Goal: Download file/media

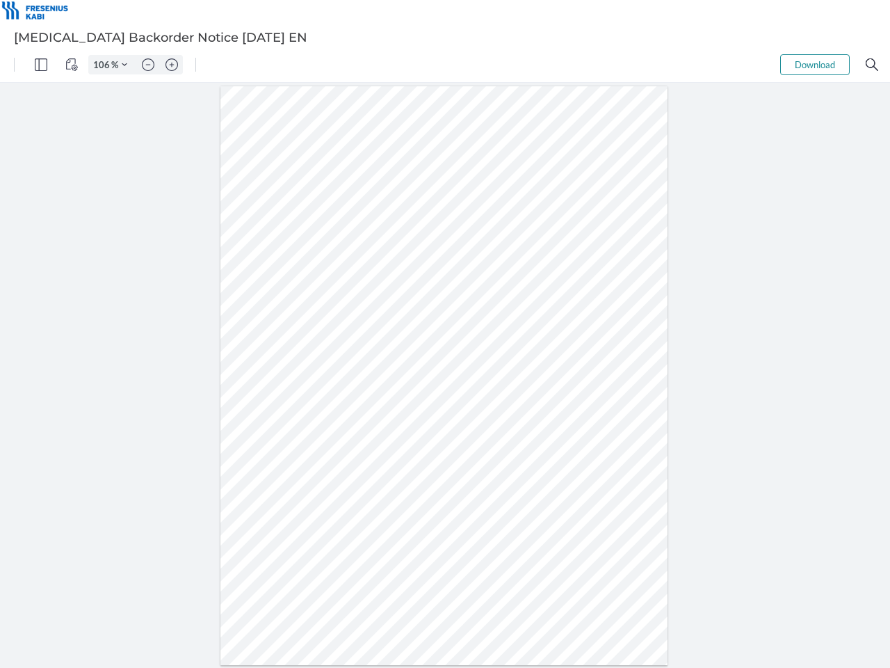
click at [41, 65] on img "Panel" at bounding box center [41, 64] width 13 height 13
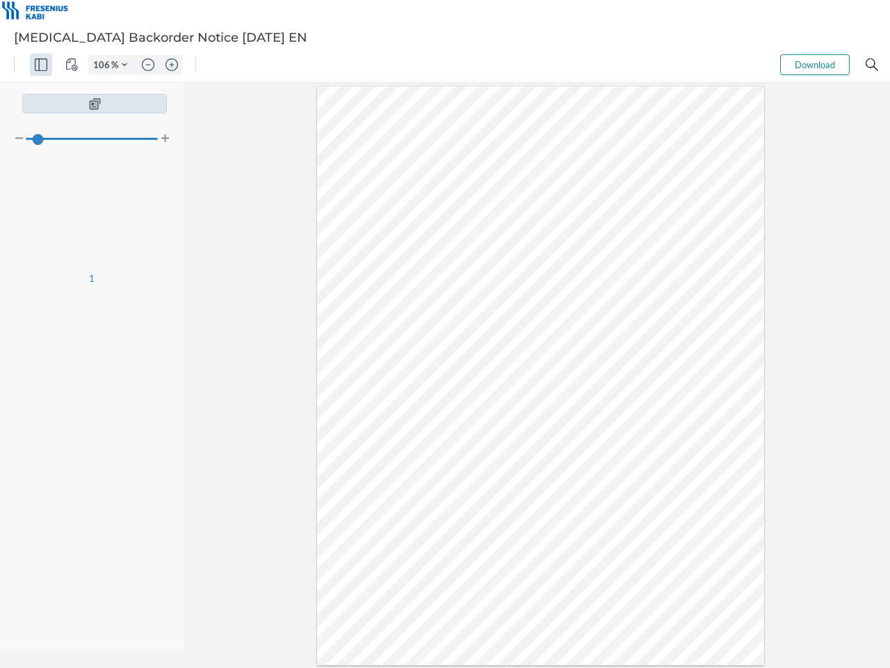
click at [72, 65] on img "View Controls" at bounding box center [71, 64] width 13 height 13
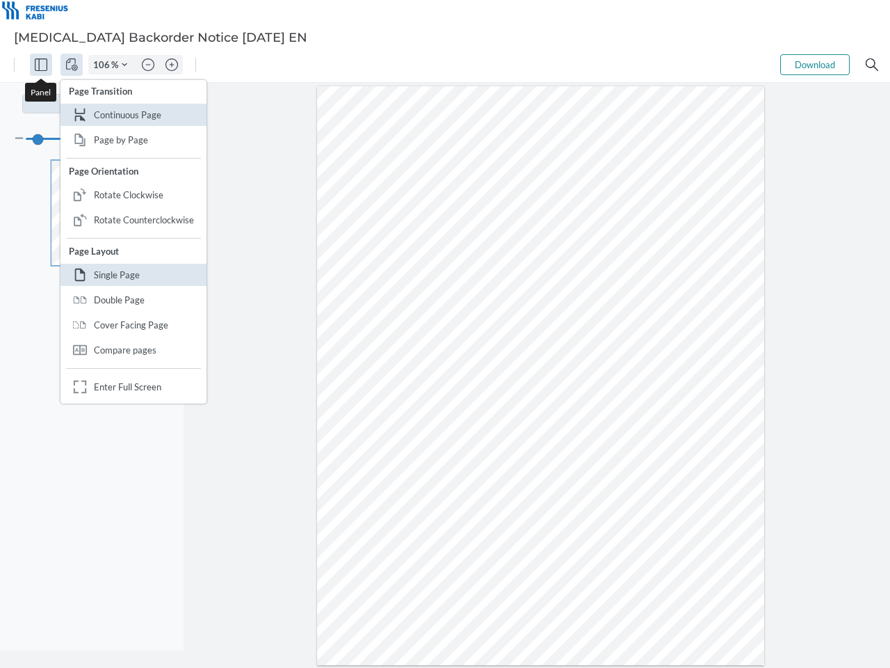
click at [104, 65] on input "106" at bounding box center [100, 64] width 22 height 13
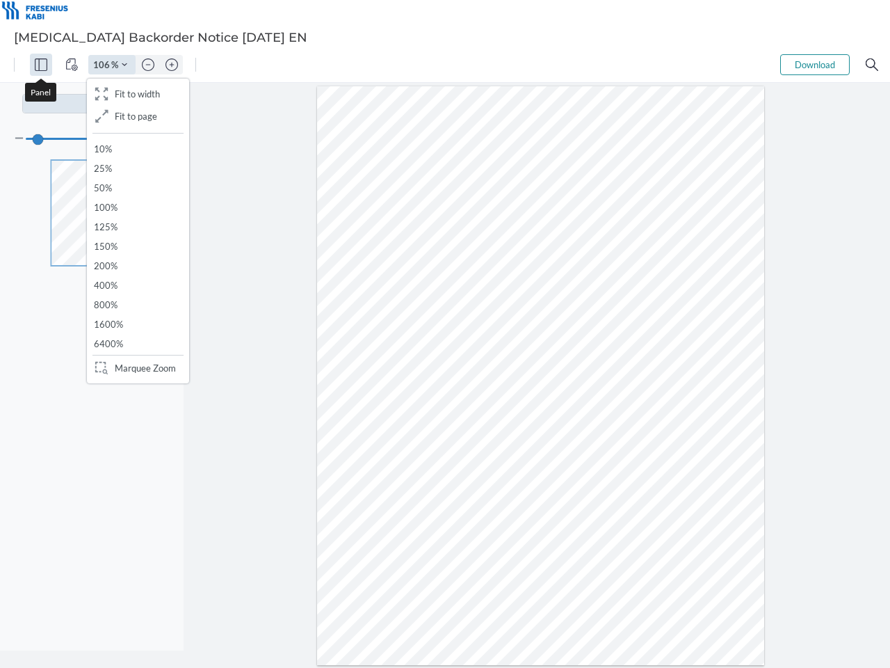
click at [124, 65] on img "Zoom Controls" at bounding box center [125, 65] width 6 height 6
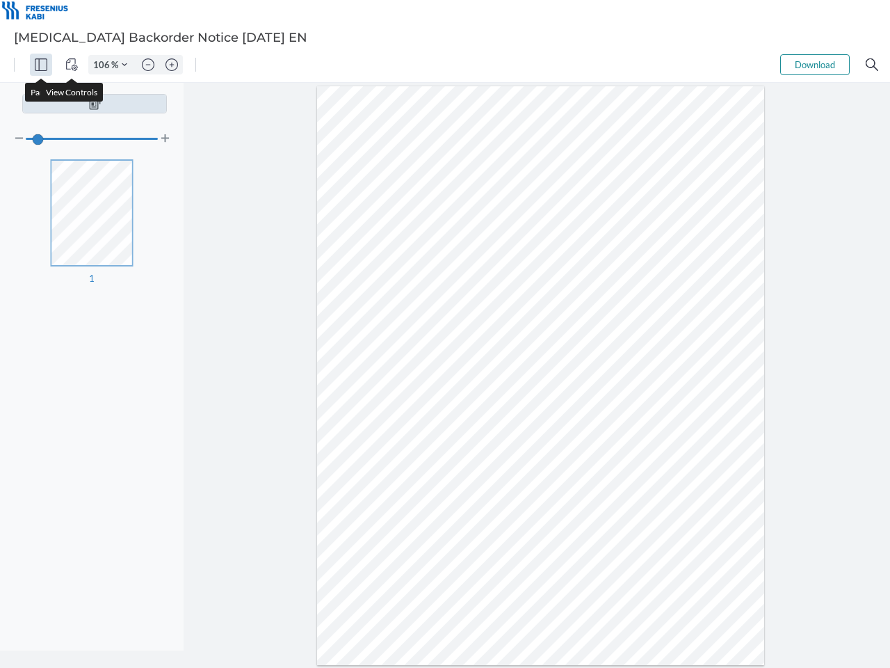
click at [148, 65] on img "Zoom out" at bounding box center [148, 64] width 13 height 13
click at [172, 65] on img "Zoom in" at bounding box center [172, 64] width 13 height 13
type input "106"
click at [815, 65] on button "Download" at bounding box center [815, 64] width 70 height 21
click at [872, 65] on img "Search" at bounding box center [872, 64] width 13 height 13
